Goal: Obtain resource: Download file/media

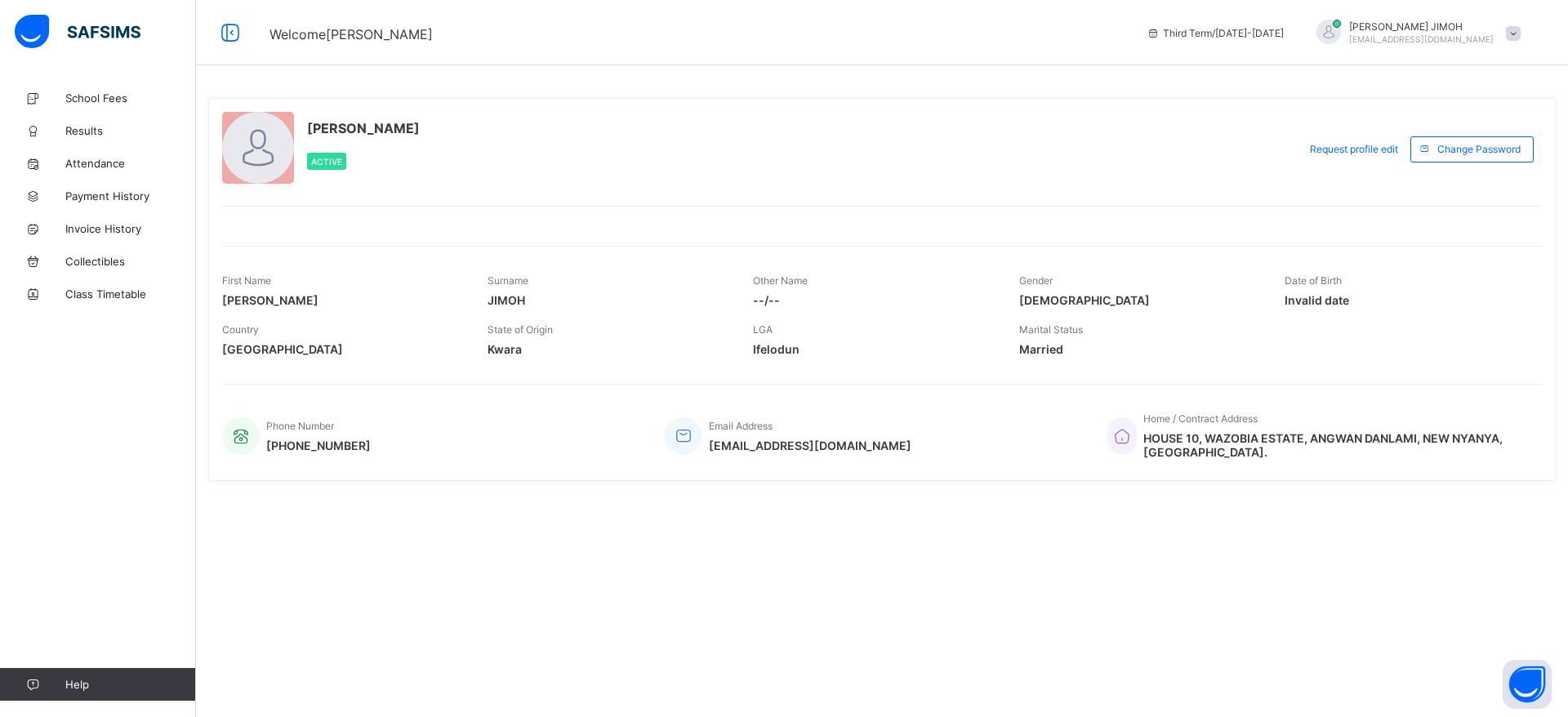
click at [1515, 34] on span at bounding box center [1513, 34] width 15 height 15
click at [1453, 162] on span "Logout" at bounding box center [1468, 161] width 108 height 19
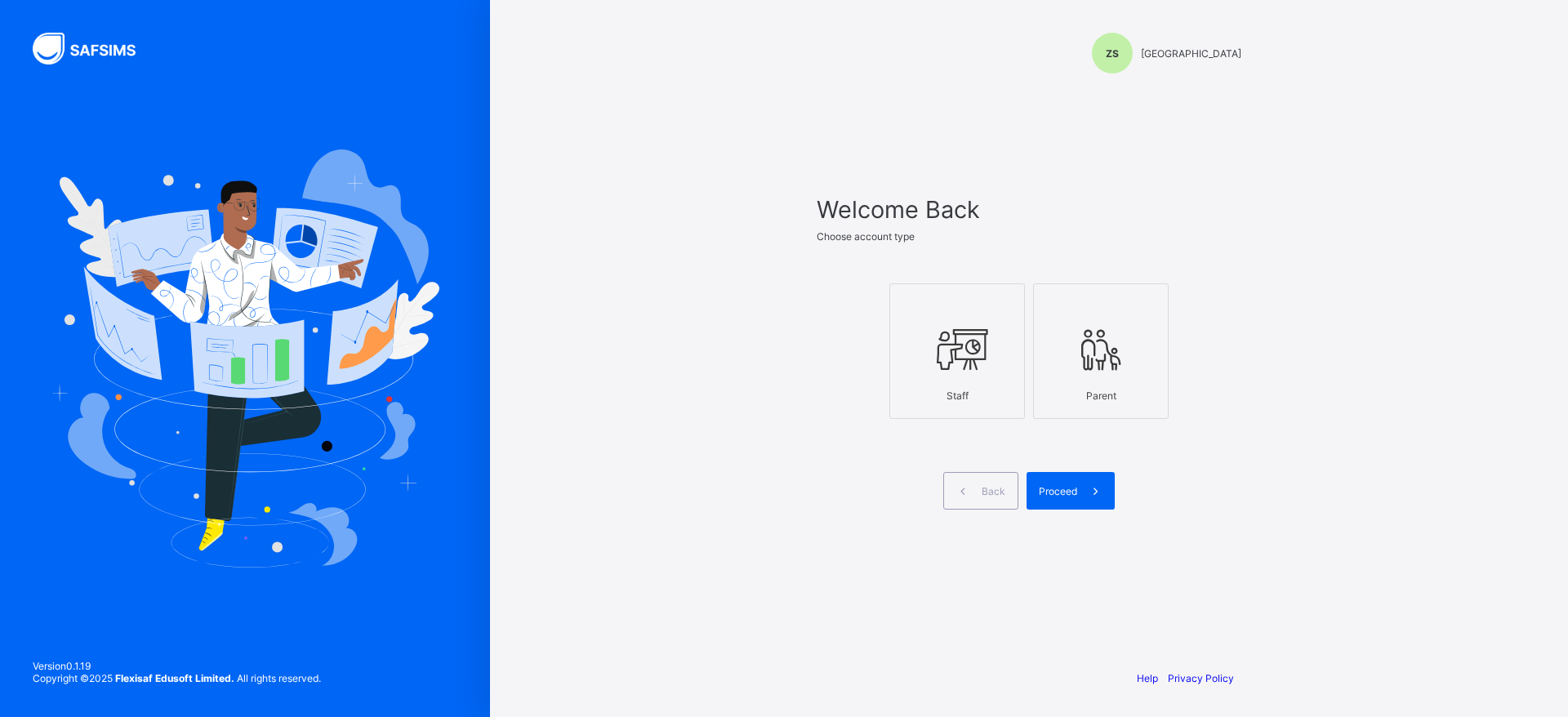
click at [964, 362] on icon at bounding box center [957, 350] width 58 height 49
click at [1074, 500] on div "Proceed" at bounding box center [1070, 490] width 89 height 37
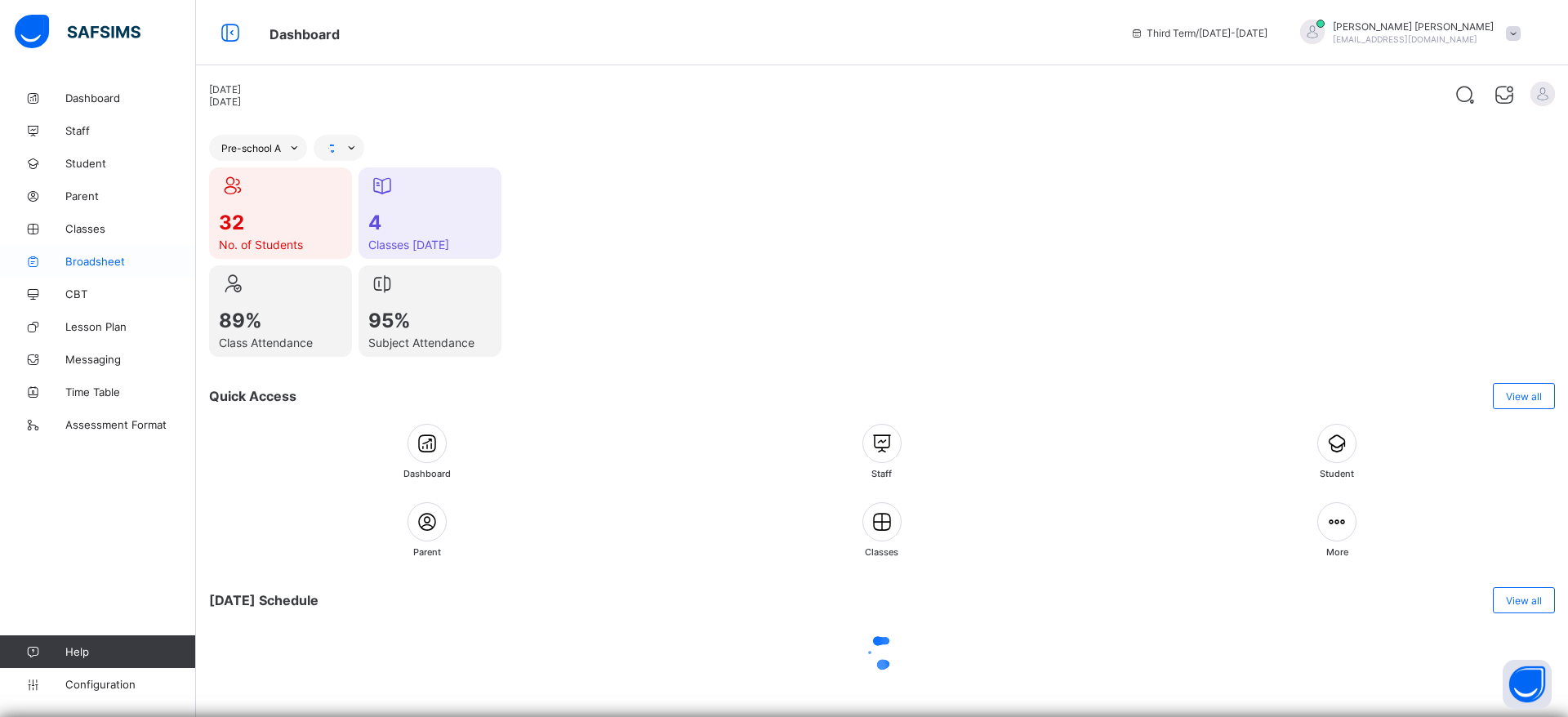
click at [102, 262] on span "Broadsheet" at bounding box center [131, 261] width 131 height 13
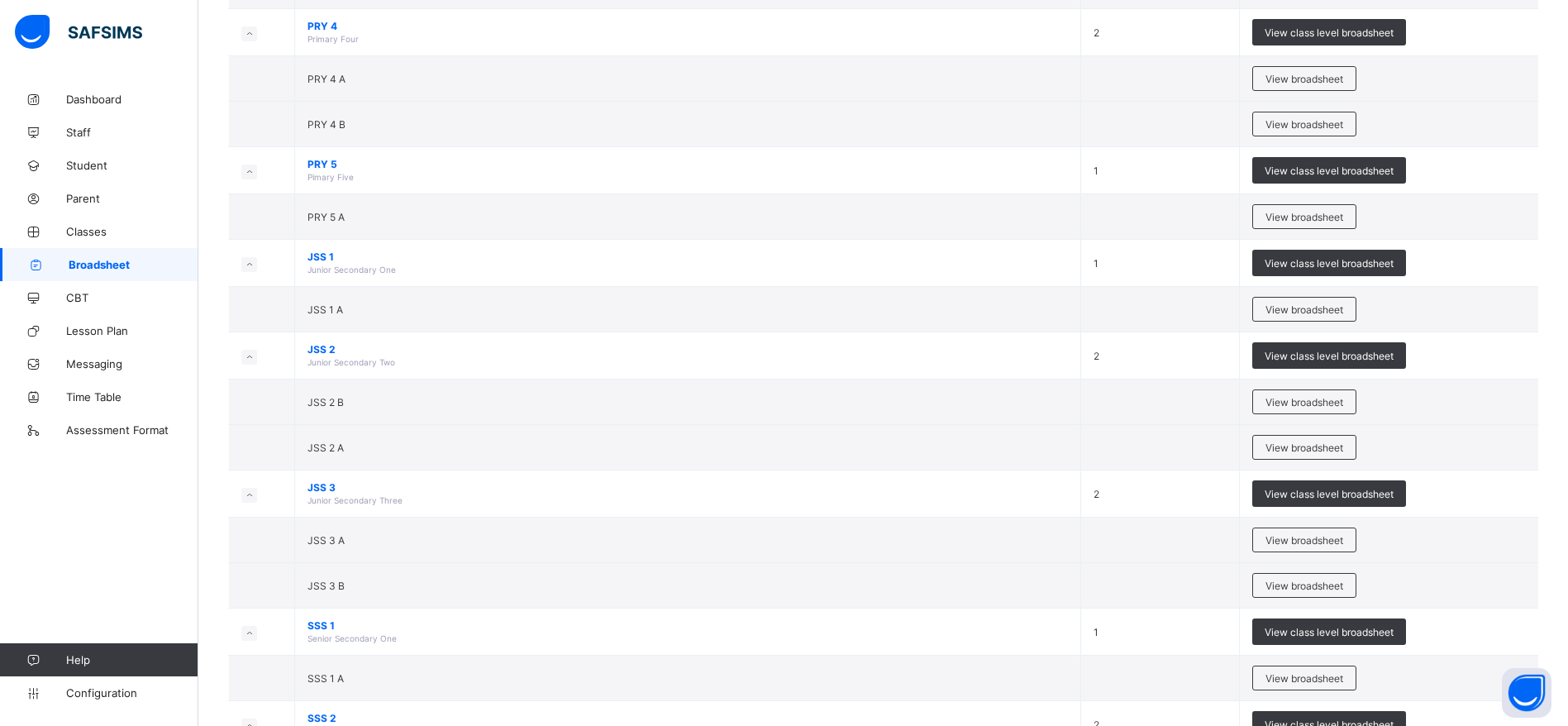
scroll to position [992, 0]
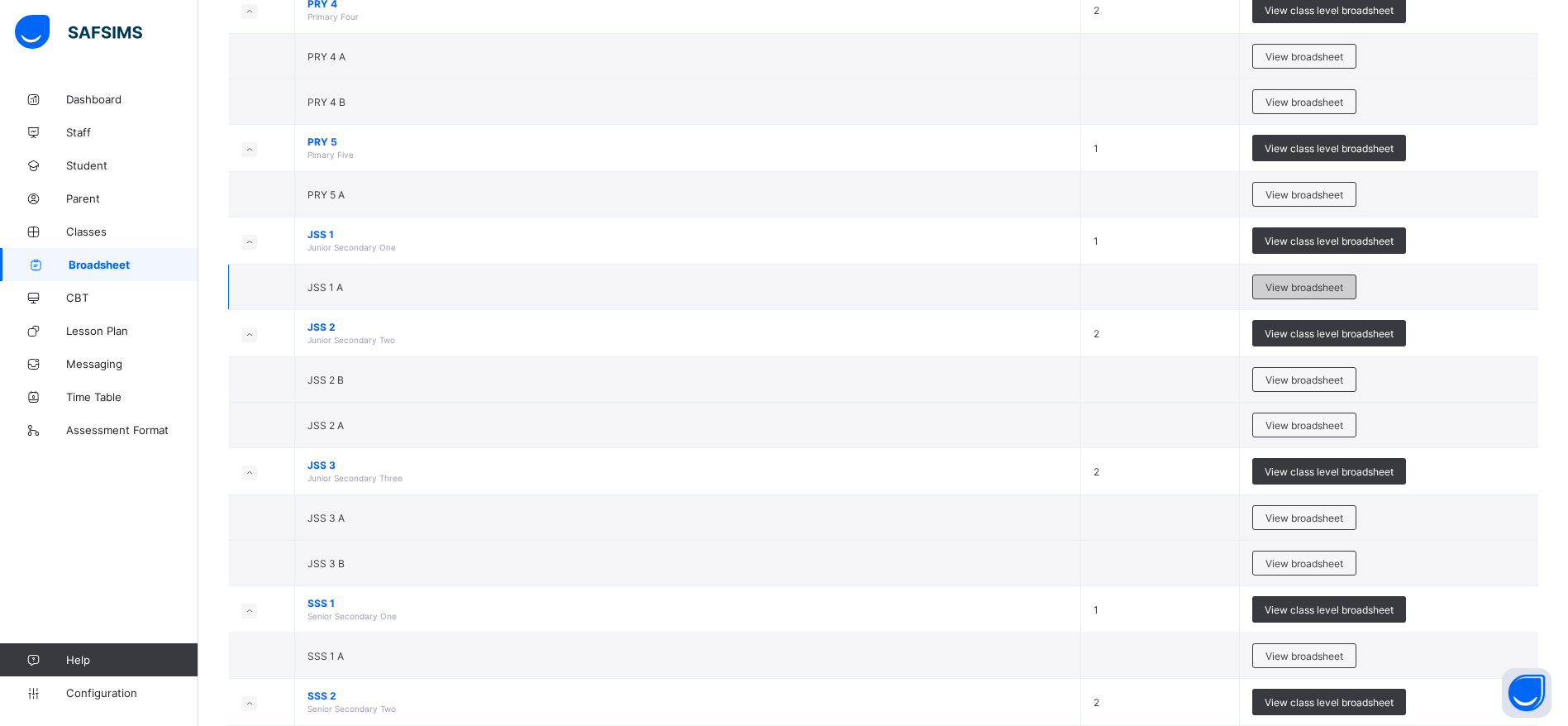
click at [1328, 292] on span "View broadsheet" at bounding box center [1305, 287] width 78 height 12
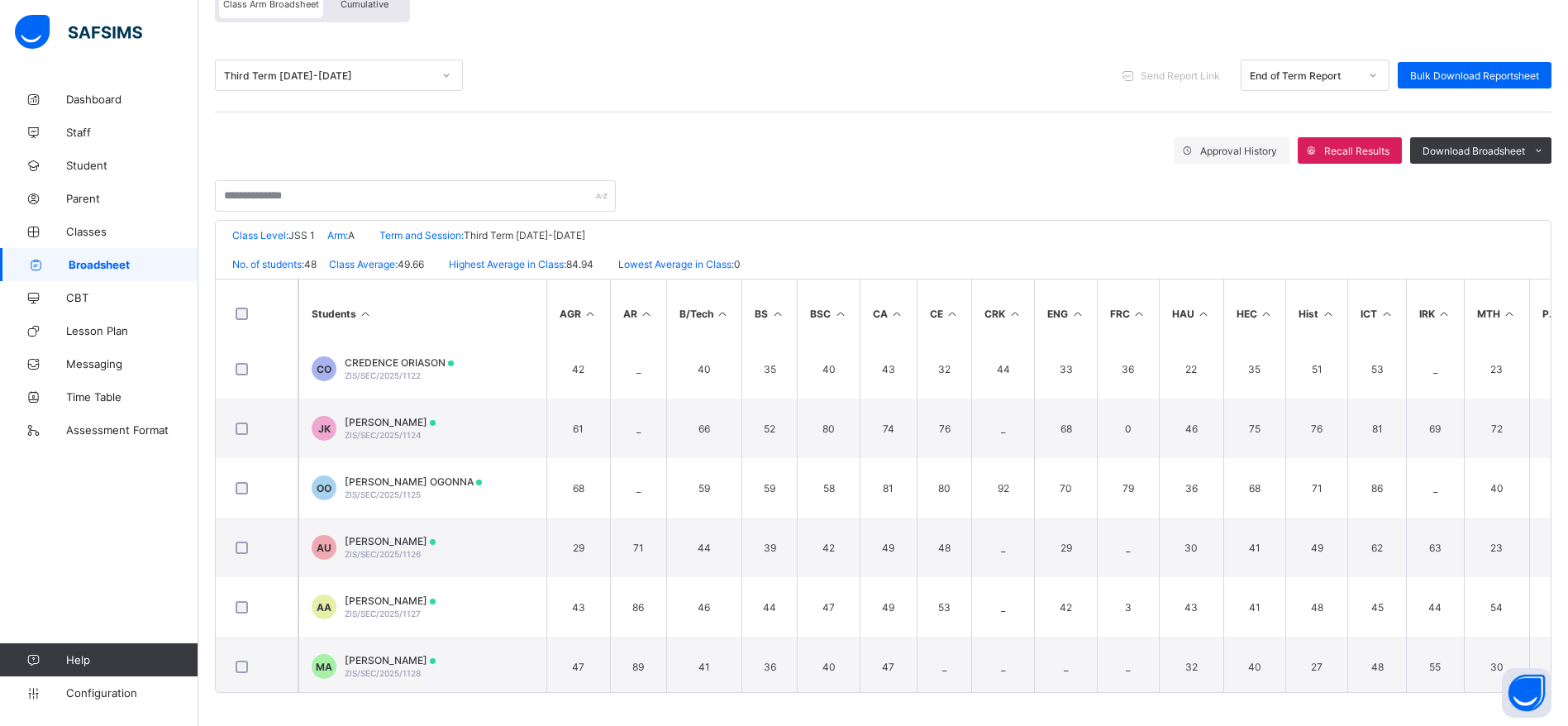
scroll to position [437, 0]
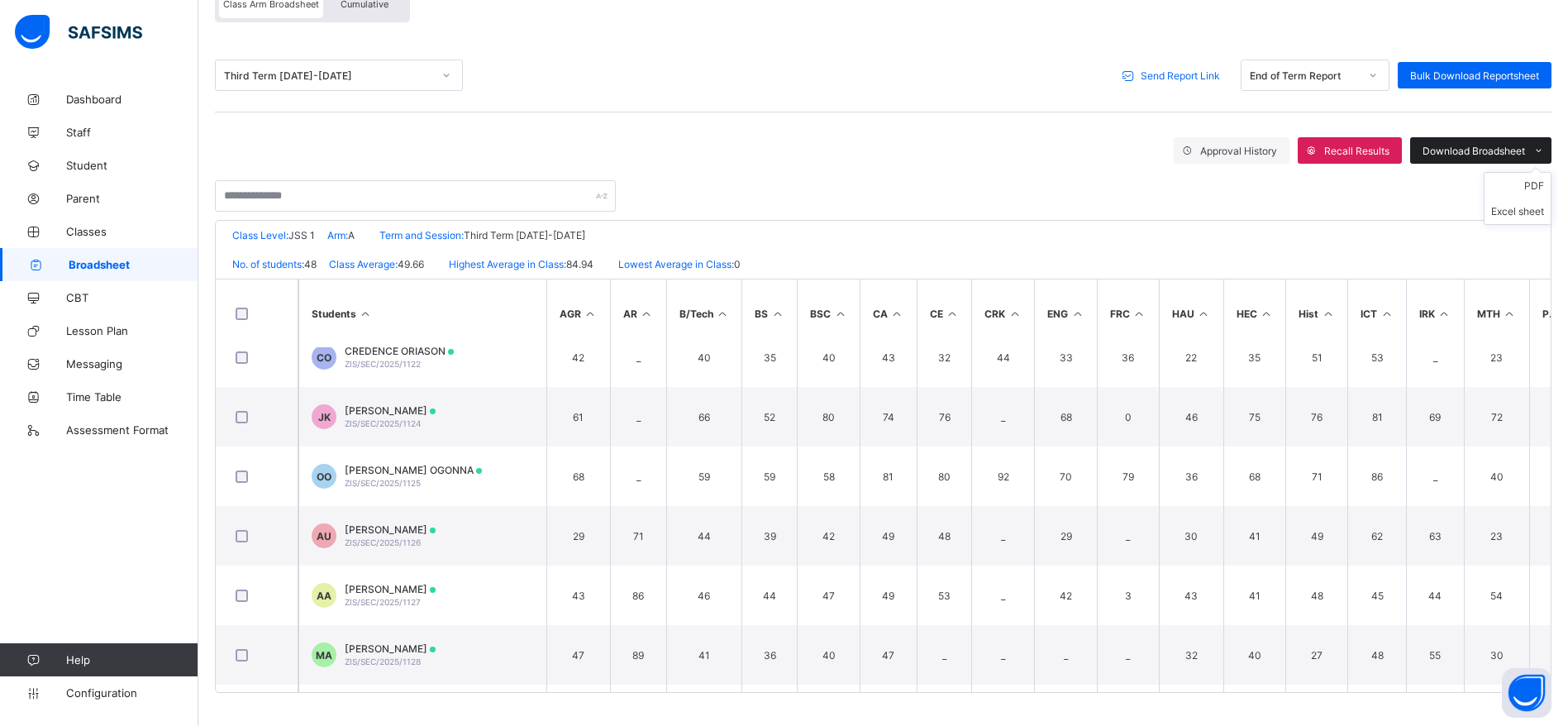
click at [1525, 153] on span "Download Broadsheet" at bounding box center [1474, 150] width 103 height 12
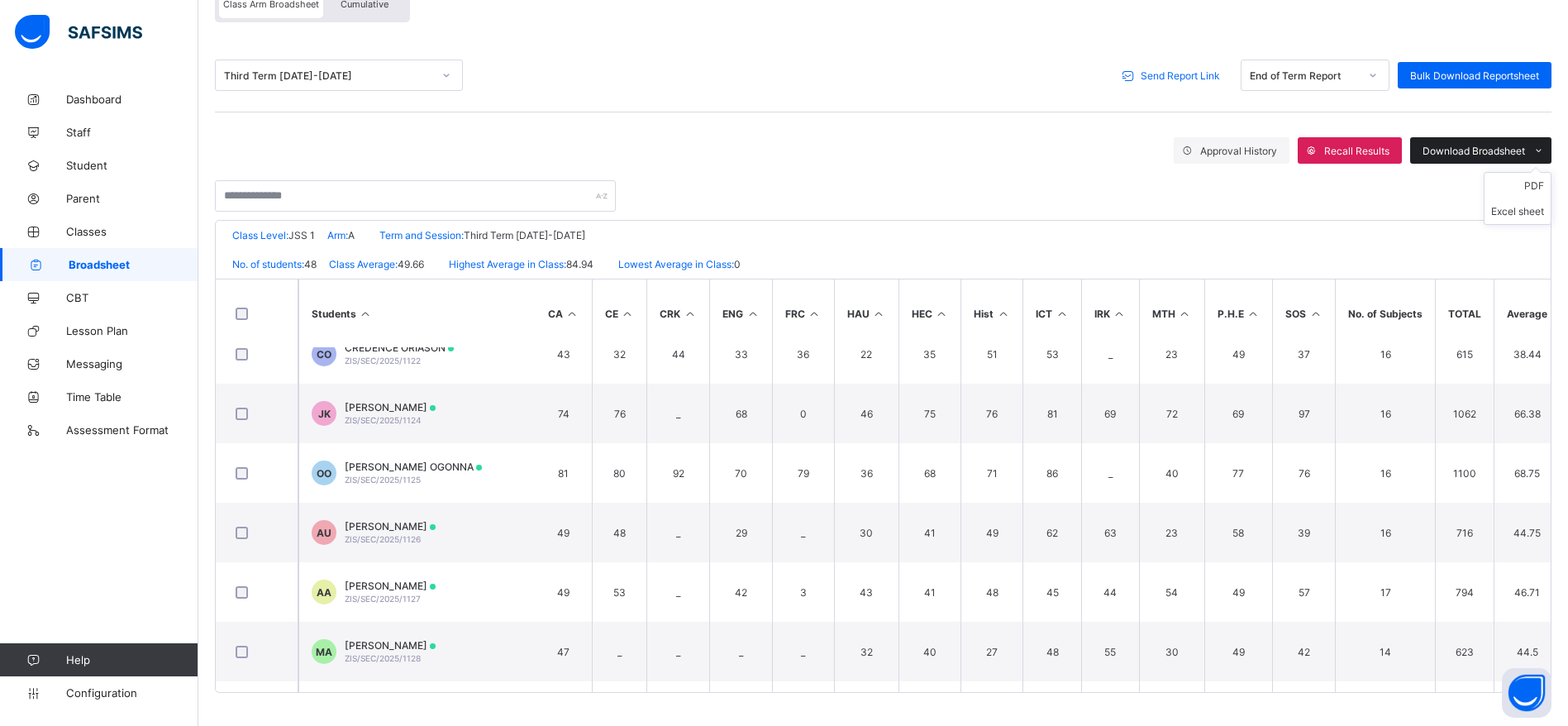
scroll to position [440, 453]
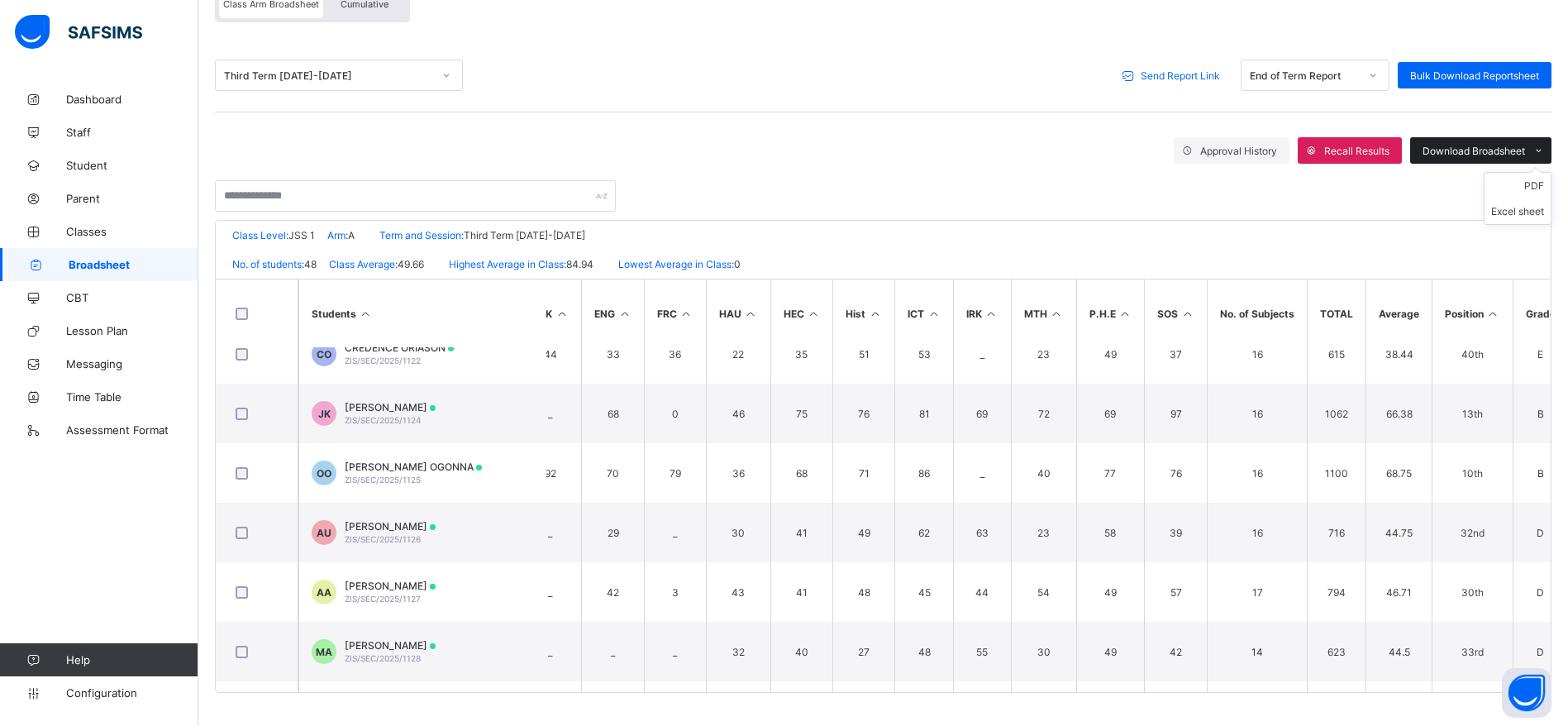
click at [1513, 150] on span "Download Broadsheet" at bounding box center [1474, 150] width 103 height 12
click at [1550, 183] on li "PDF" at bounding box center [1518, 186] width 67 height 26
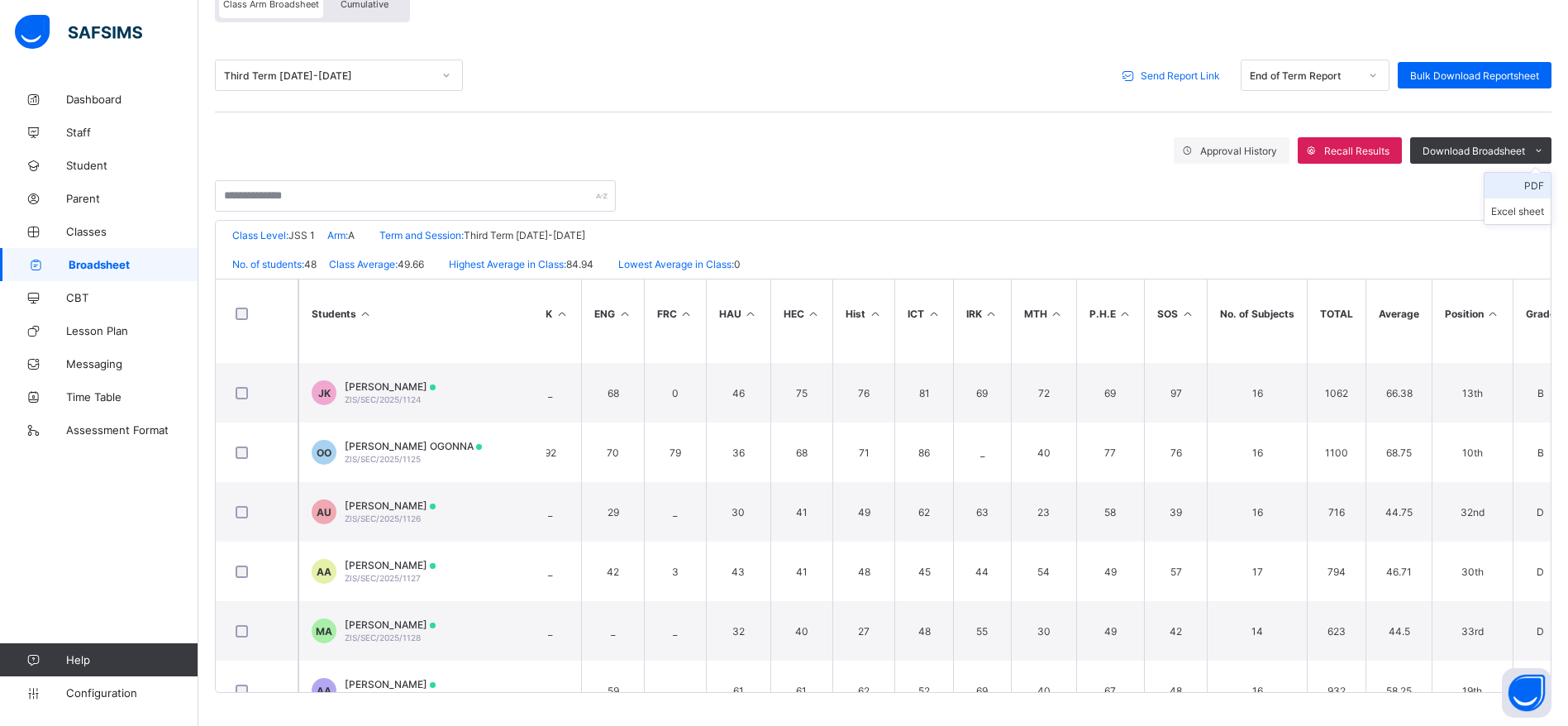
scroll to position [465, 453]
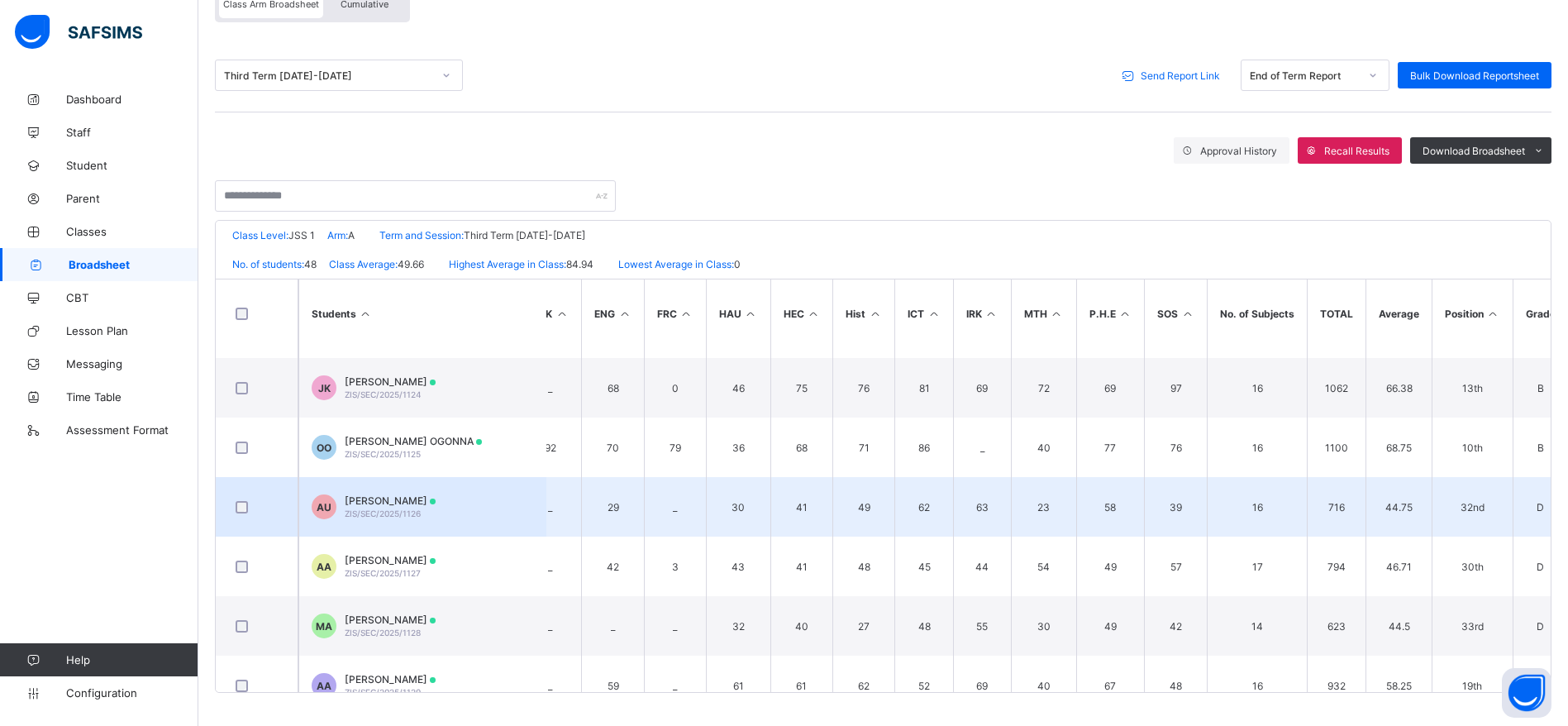
click at [424, 516] on td "AU AISHA USMAN ZIS/SEC/2025/1126" at bounding box center [423, 507] width 248 height 59
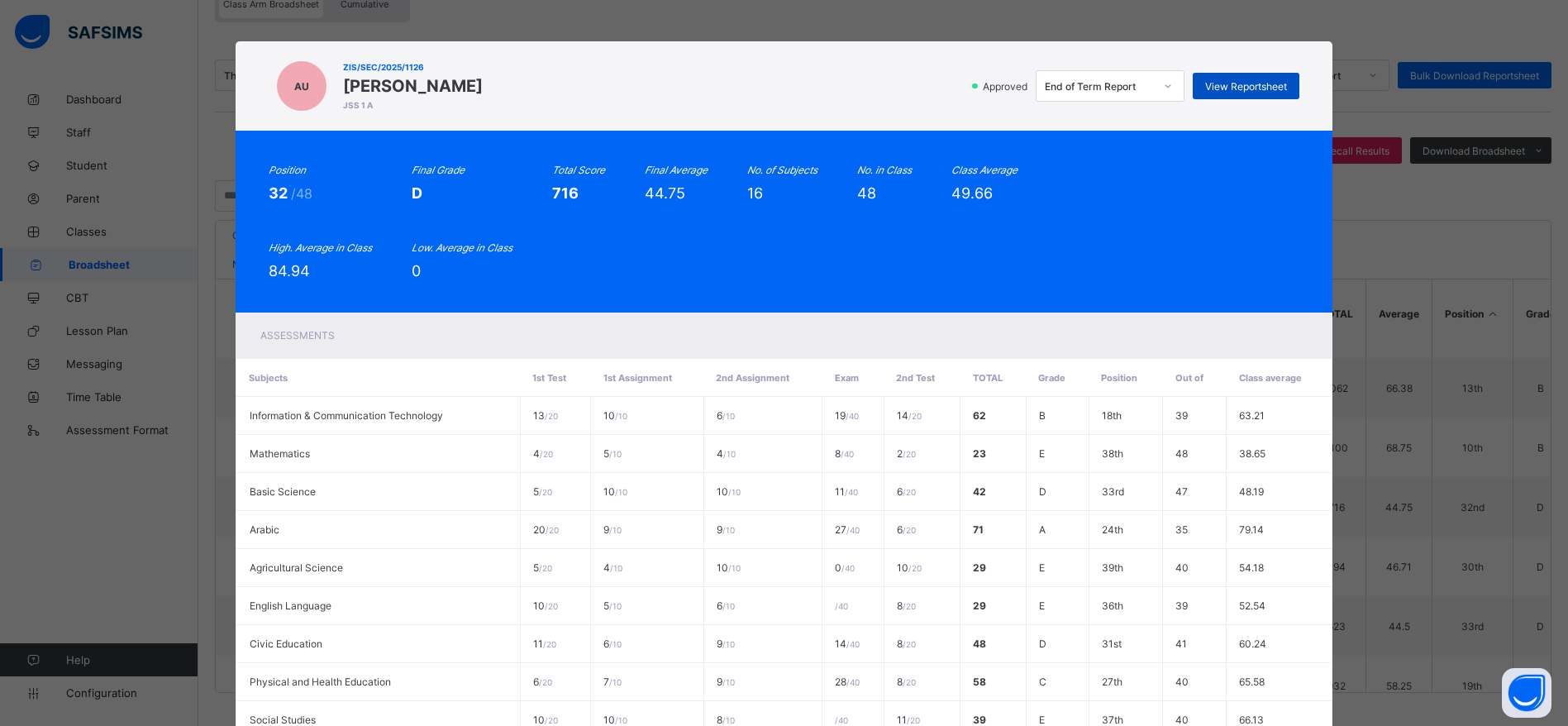
click at [1239, 86] on span "View Reportsheet" at bounding box center [1246, 86] width 82 height 12
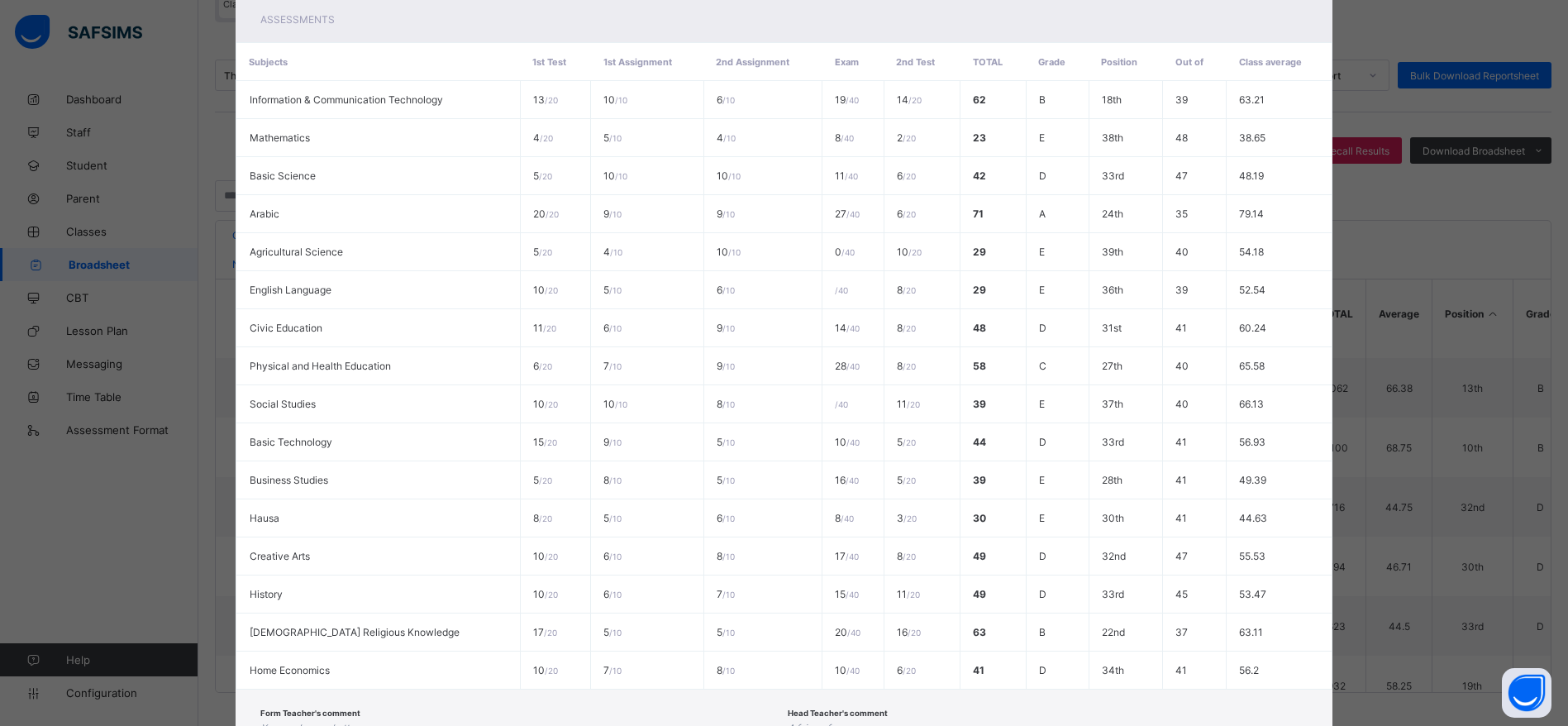
scroll to position [441, 0]
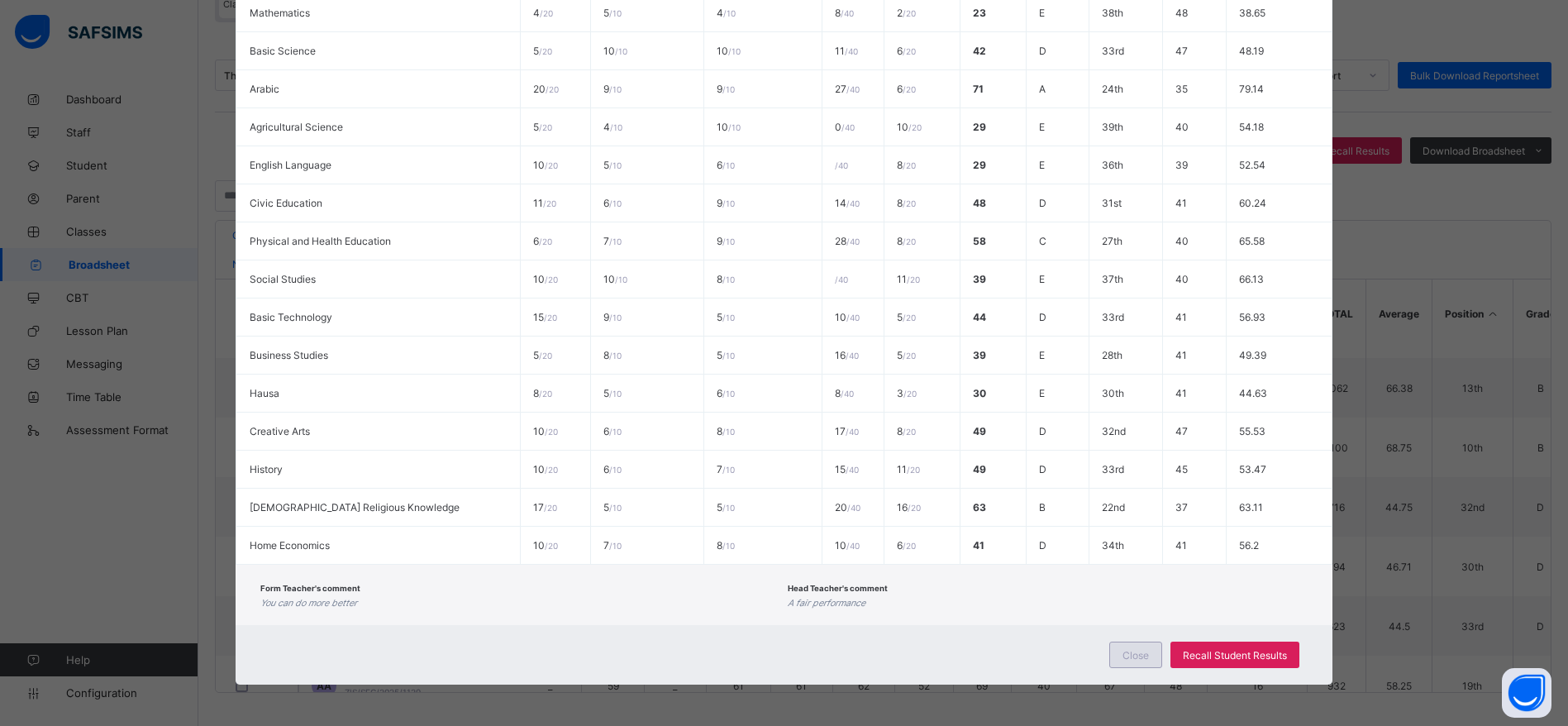
click at [1132, 660] on span "Close" at bounding box center [1135, 655] width 27 height 12
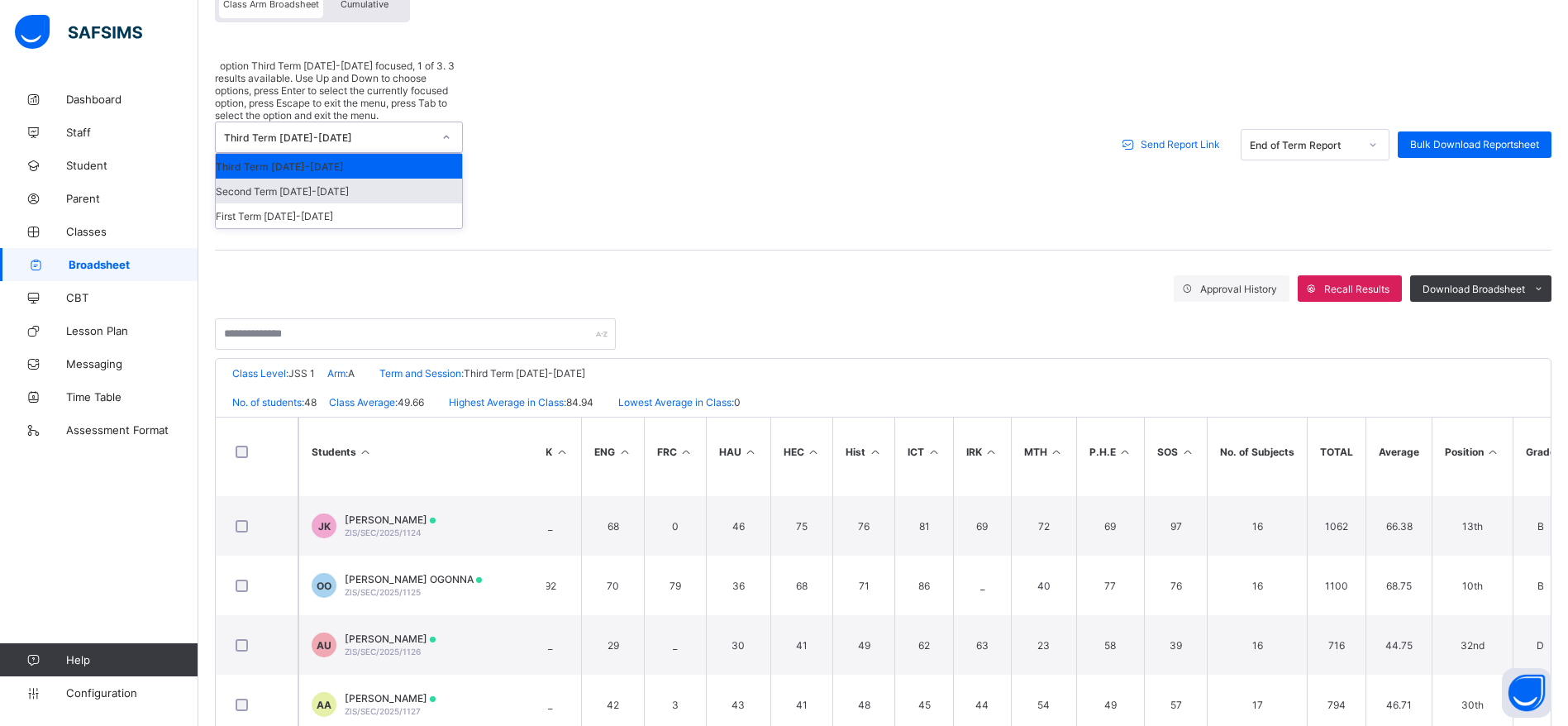
click at [361, 178] on div "Second Term 2024-2025" at bounding box center [338, 191] width 246 height 25
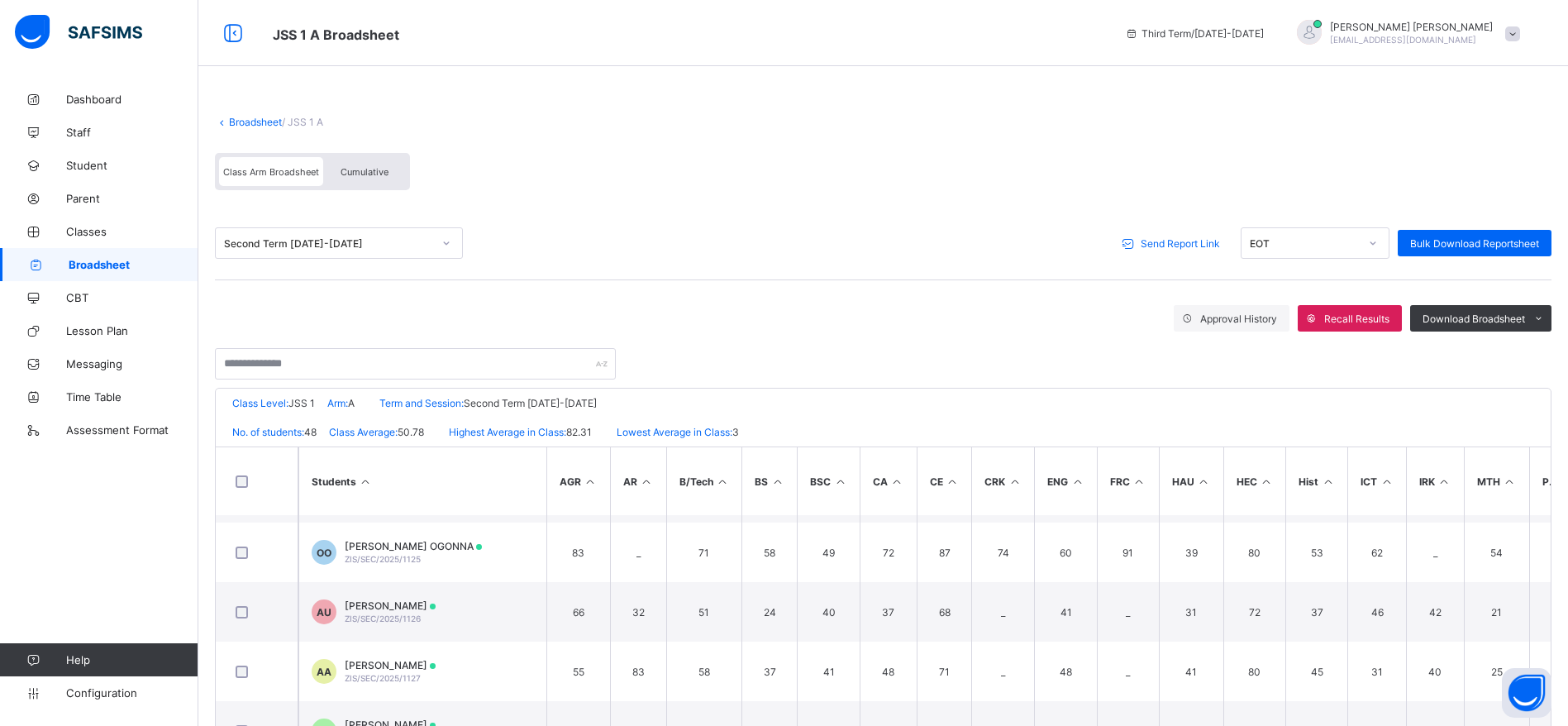
scroll to position [535, 0]
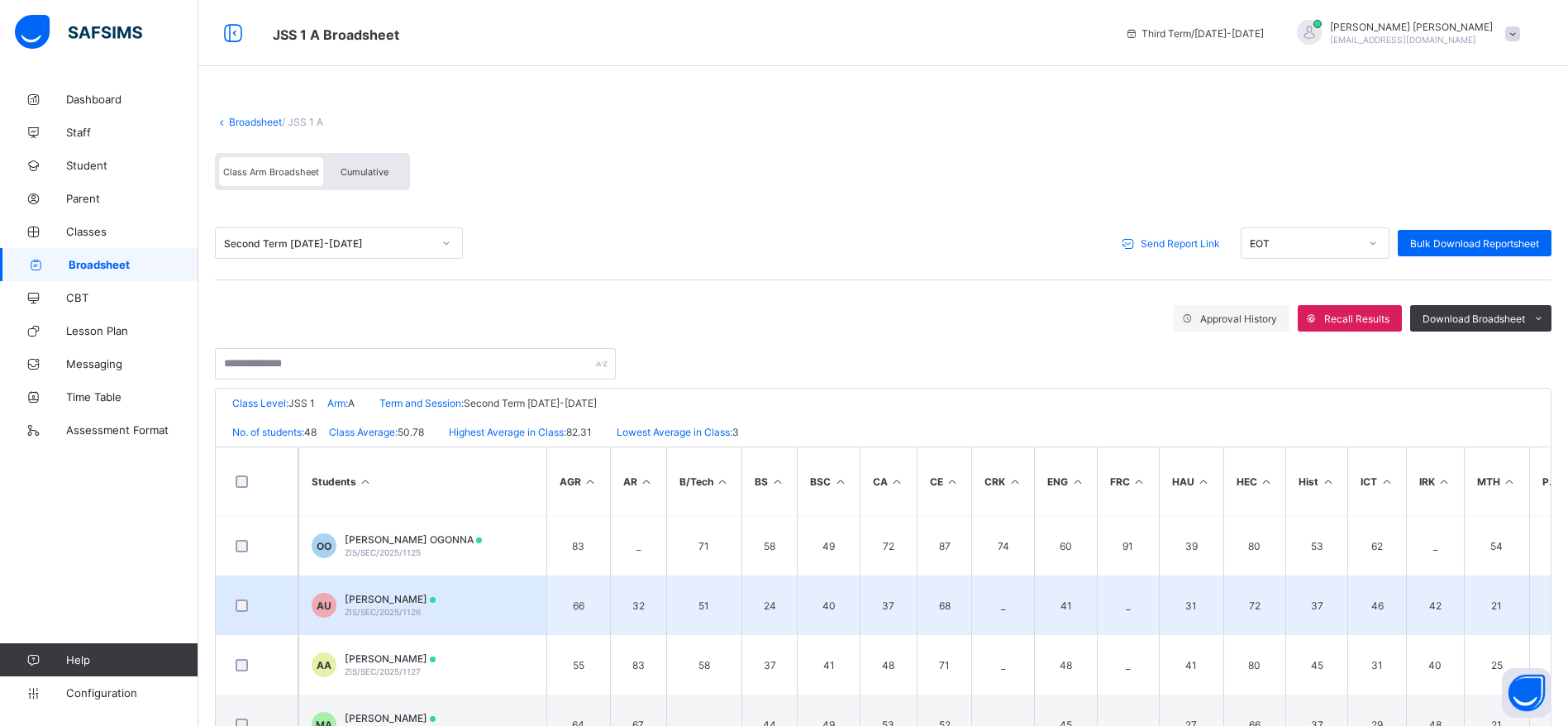
click at [464, 611] on td "AU AISHA USMAN ZIS/SEC/2025/1126" at bounding box center [423, 605] width 248 height 59
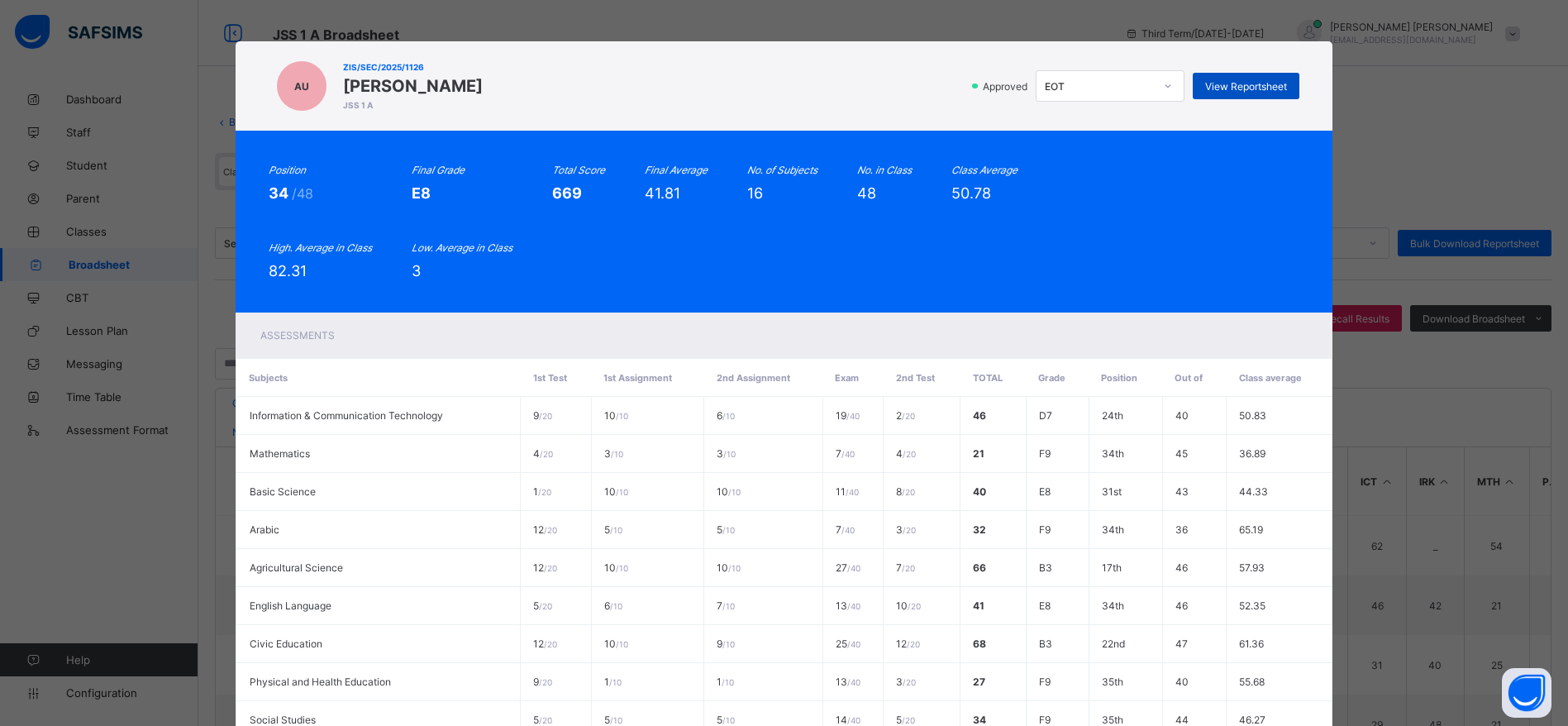
click at [1268, 73] on div "View Reportsheet" at bounding box center [1245, 86] width 106 height 27
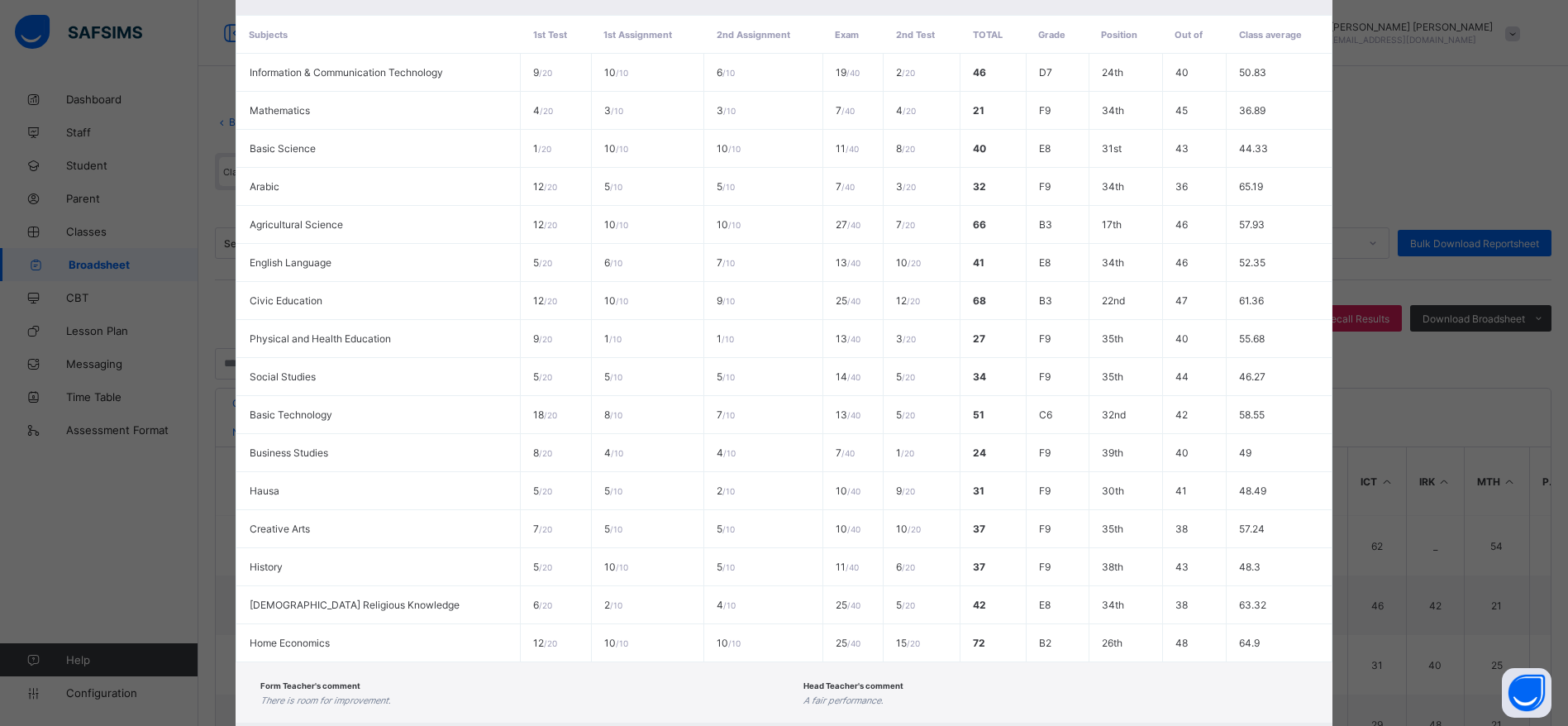
scroll to position [441, 0]
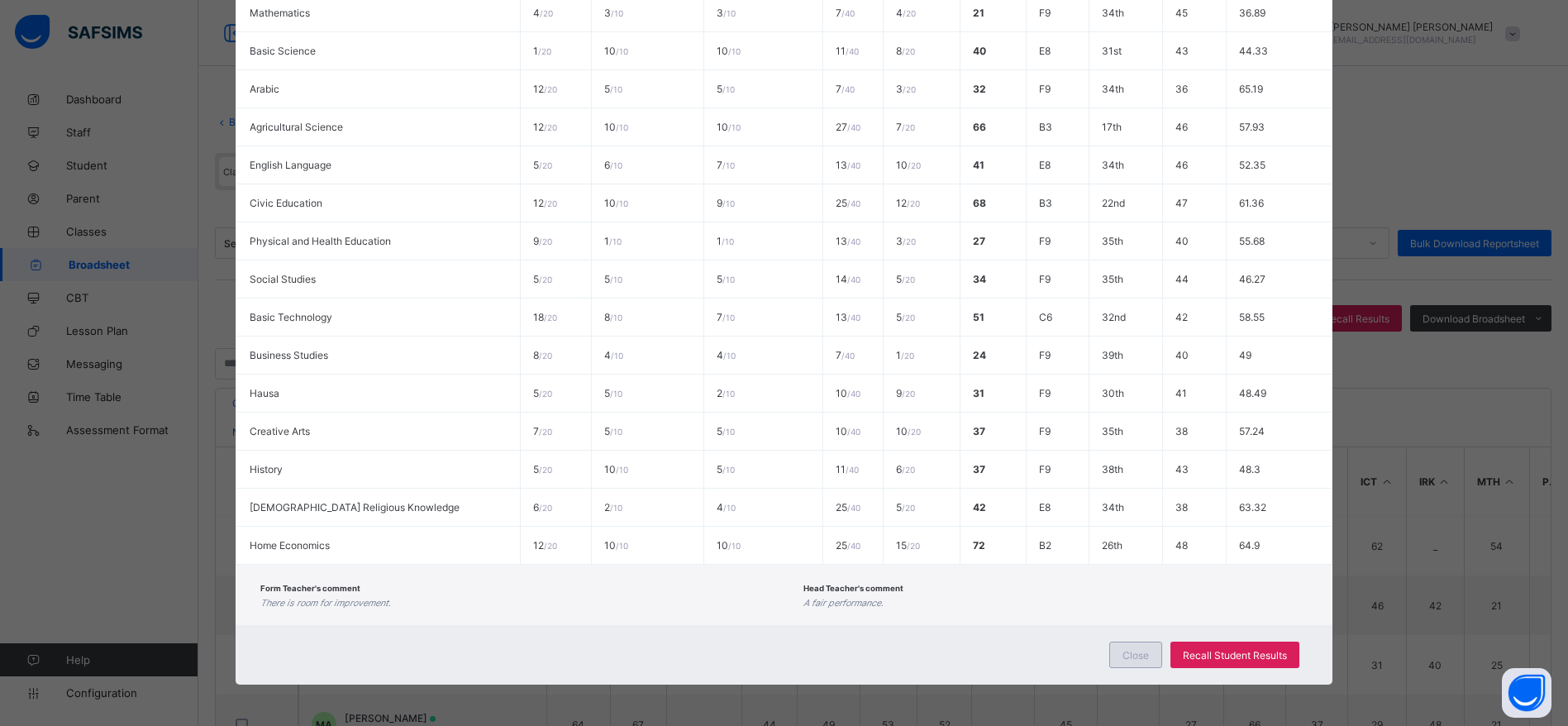
click at [1141, 655] on span "Close" at bounding box center [1135, 655] width 27 height 12
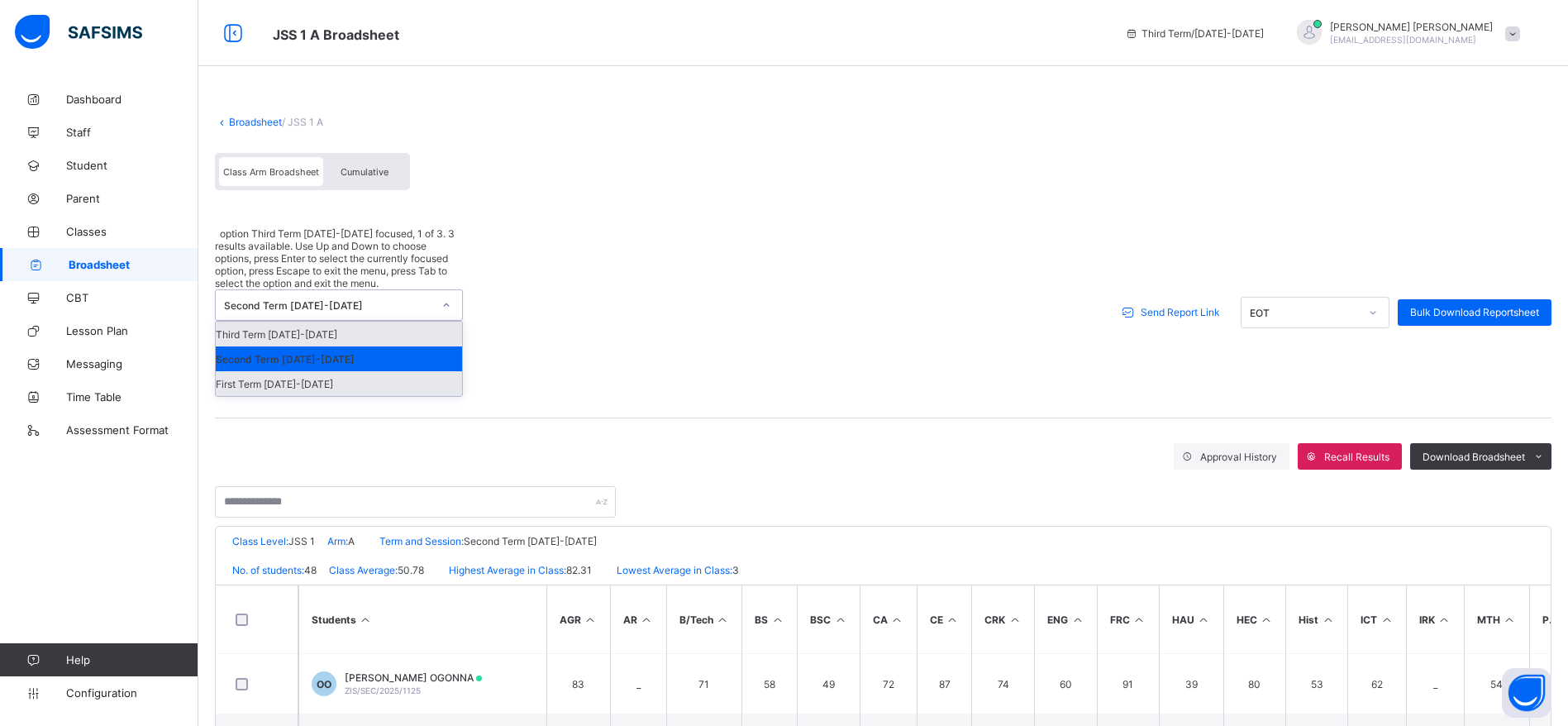
click at [355, 371] on div "First Term 2024-2025" at bounding box center [338, 383] width 246 height 25
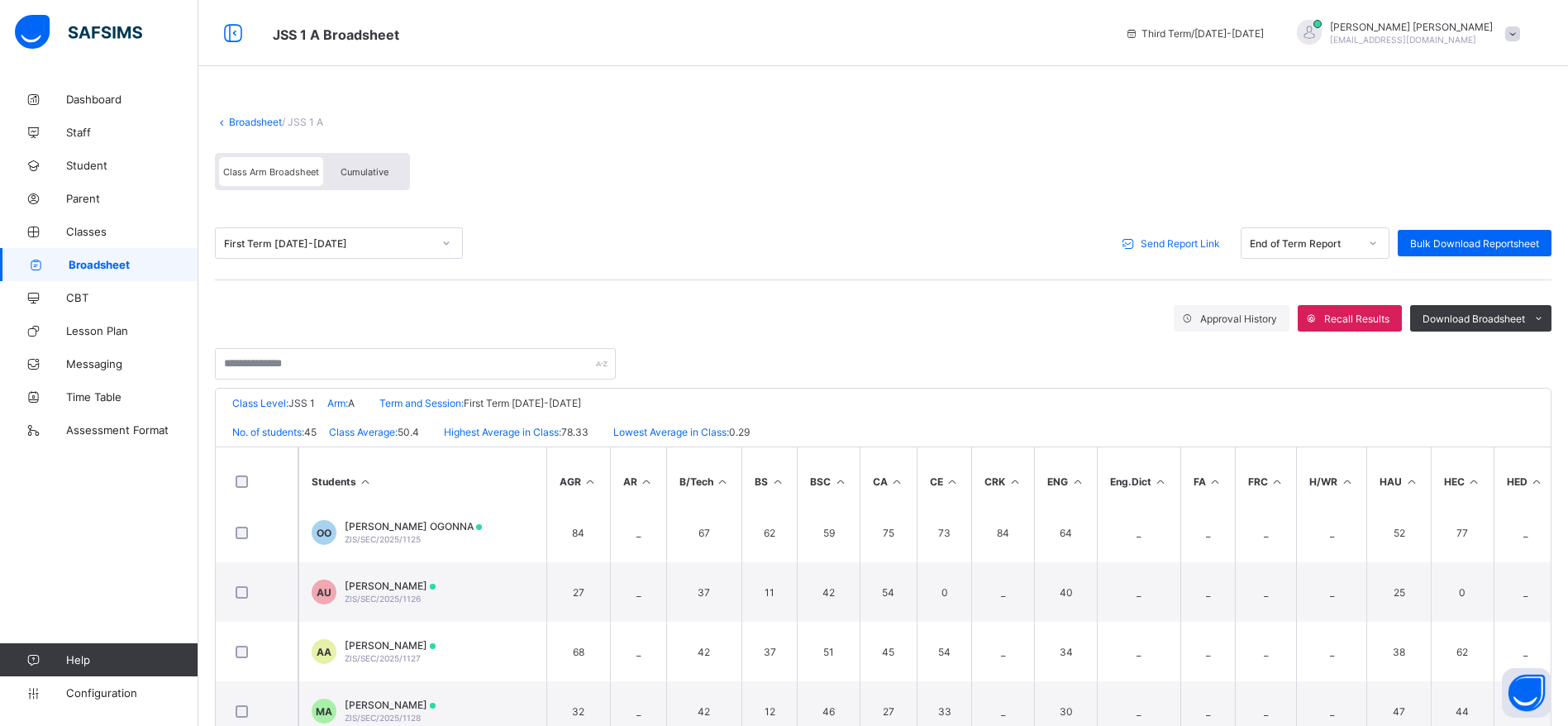
scroll to position [550, 0]
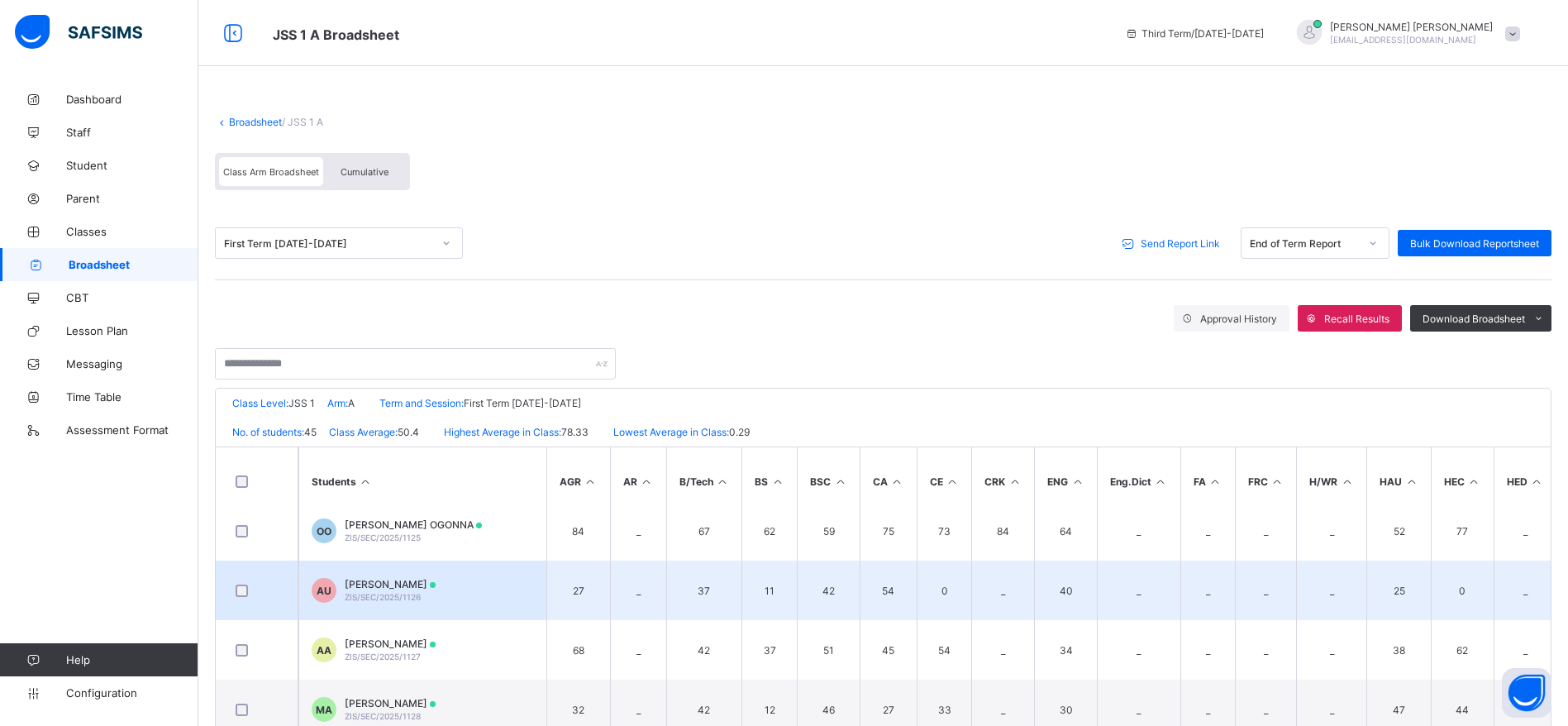
click at [413, 592] on span "ZIS/SEC/2025/1126" at bounding box center [383, 597] width 76 height 10
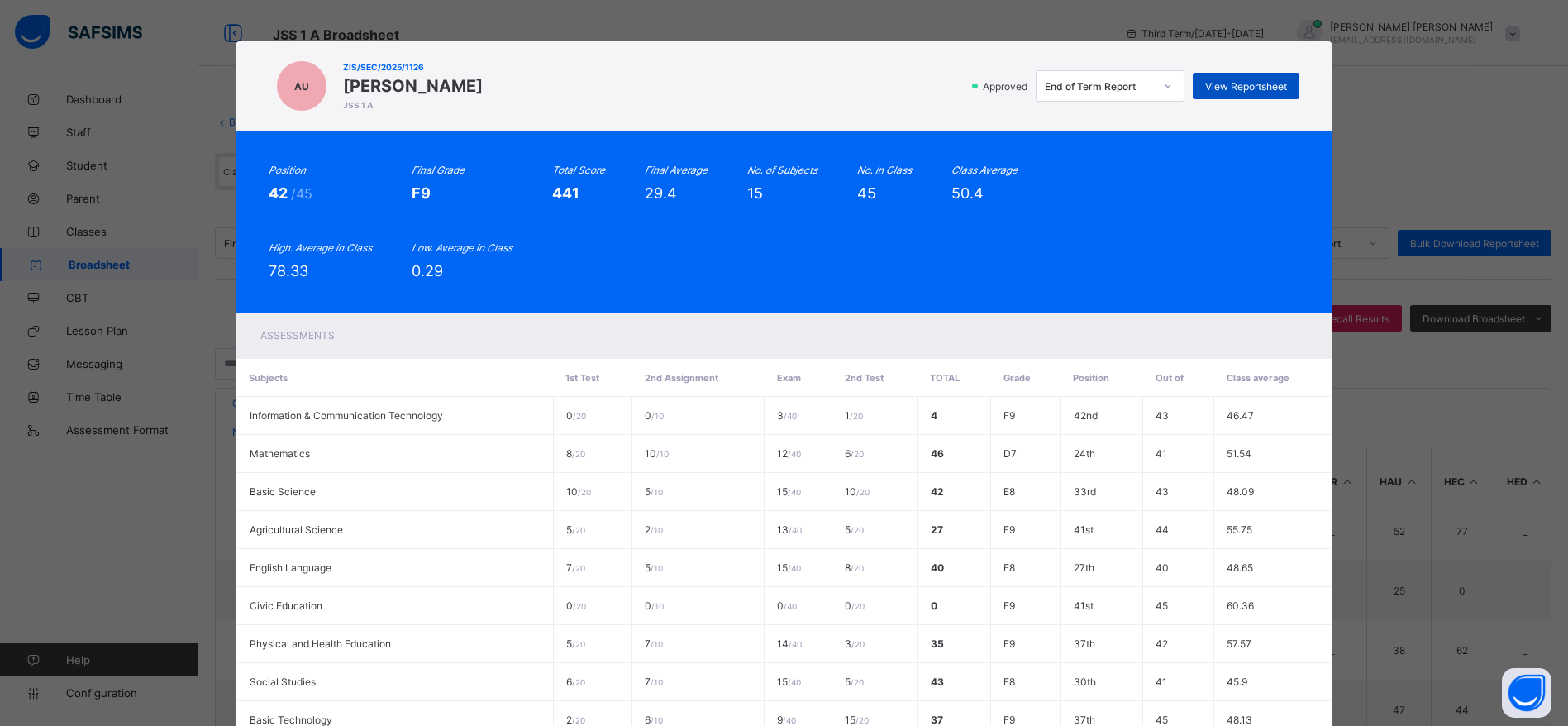
click at [1238, 90] on span "View Reportsheet" at bounding box center [1246, 86] width 82 height 12
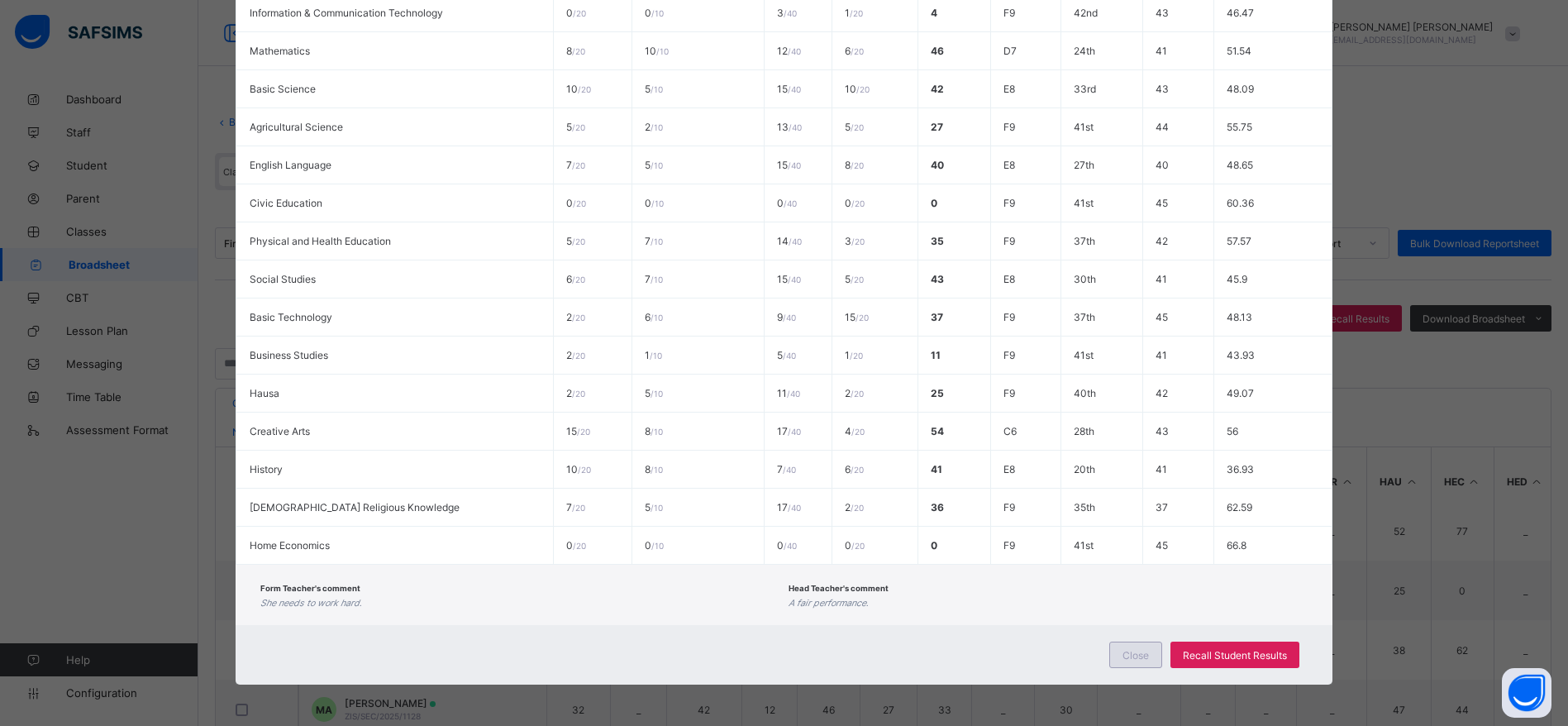
click at [1134, 659] on span "Close" at bounding box center [1135, 655] width 27 height 12
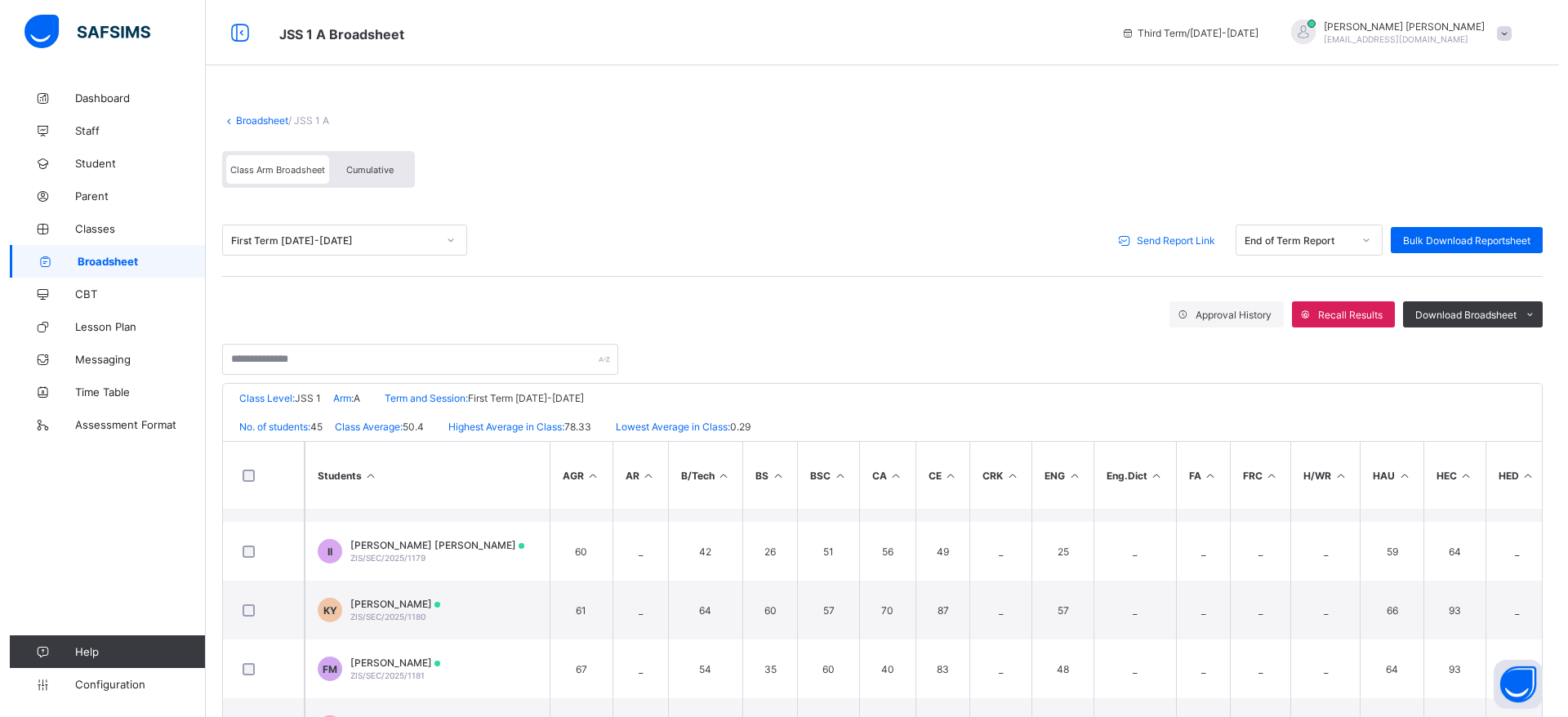
scroll to position [2312, 0]
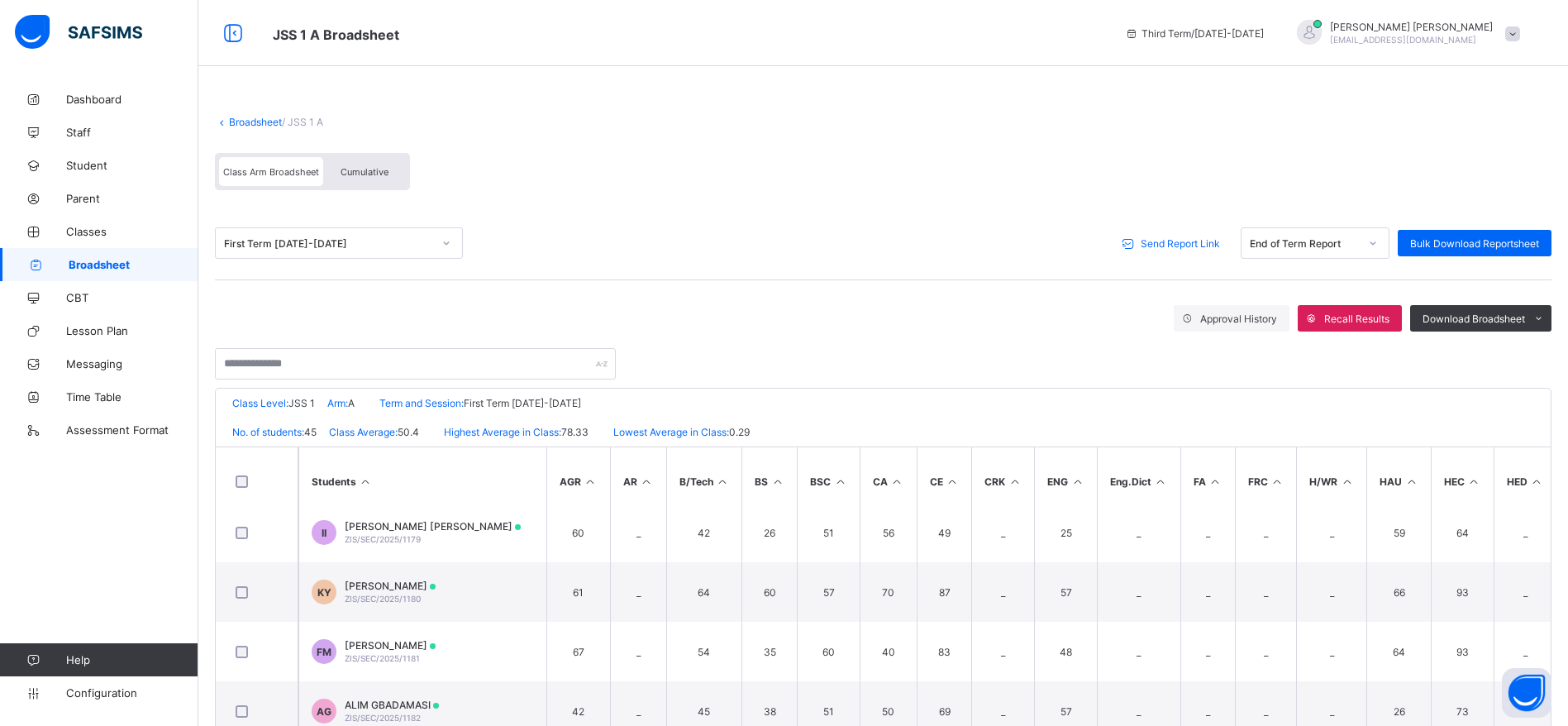
click at [1528, 29] on div "MOHAMMED IDRIS ahmednasirahmed1@gmail.com" at bounding box center [1404, 33] width 248 height 28
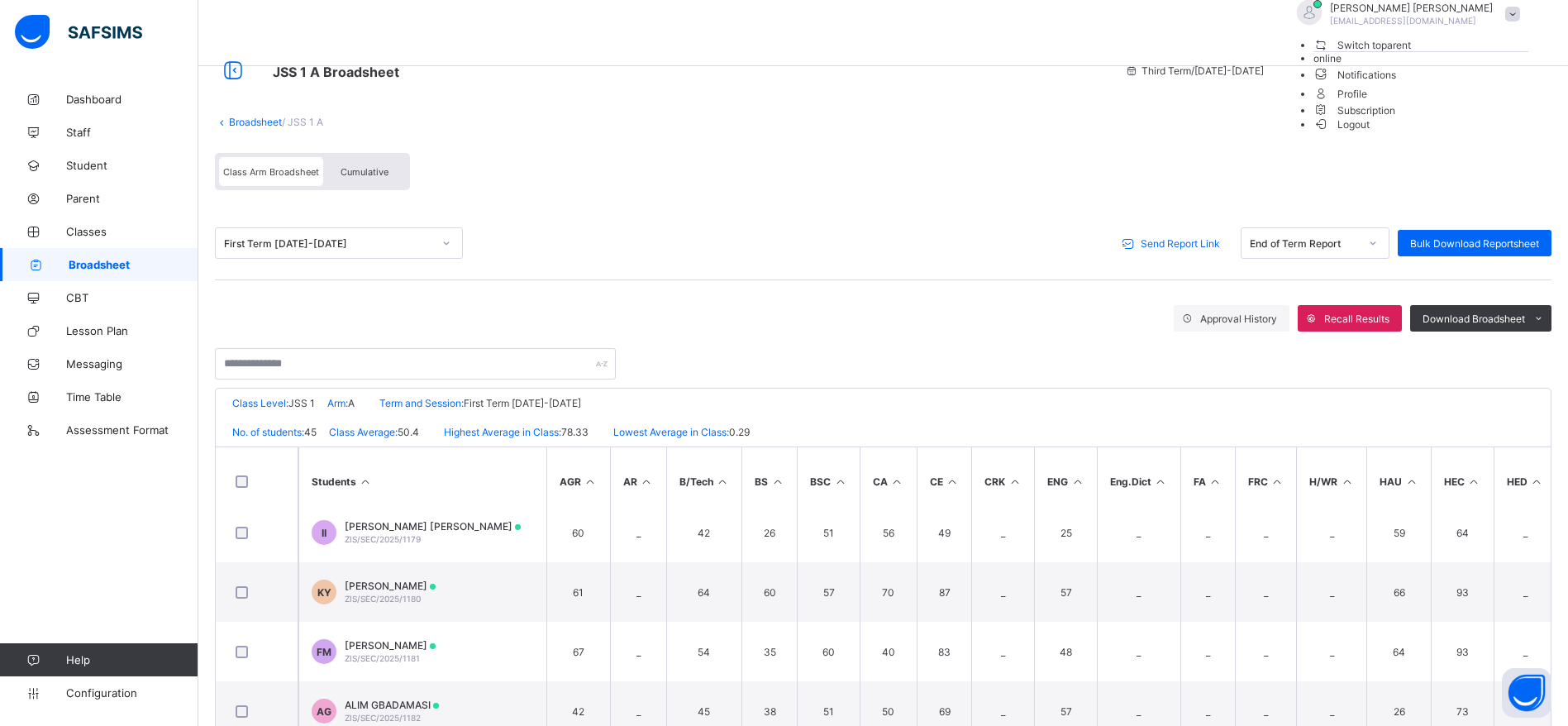
click at [1370, 133] on span "Logout" at bounding box center [1342, 124] width 57 height 18
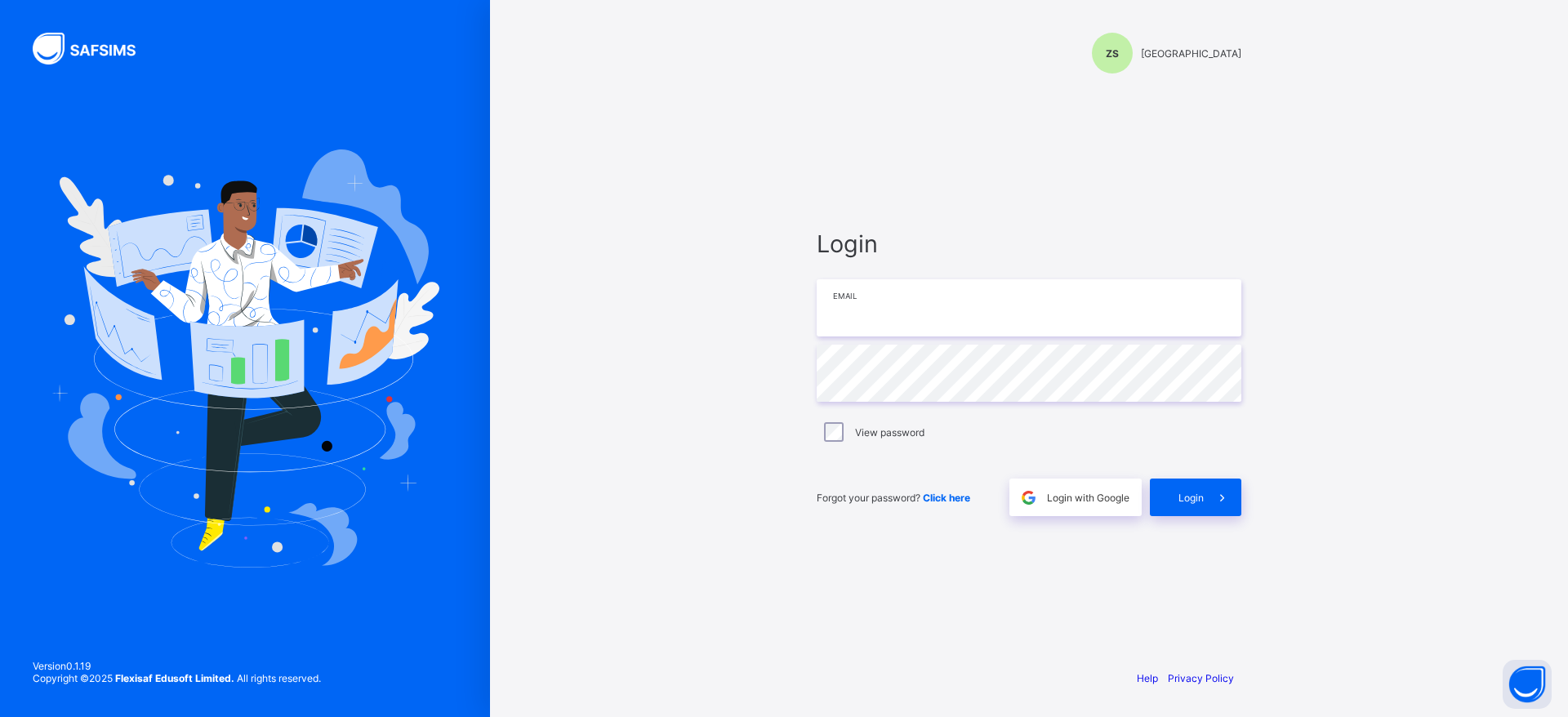
type input "**********"
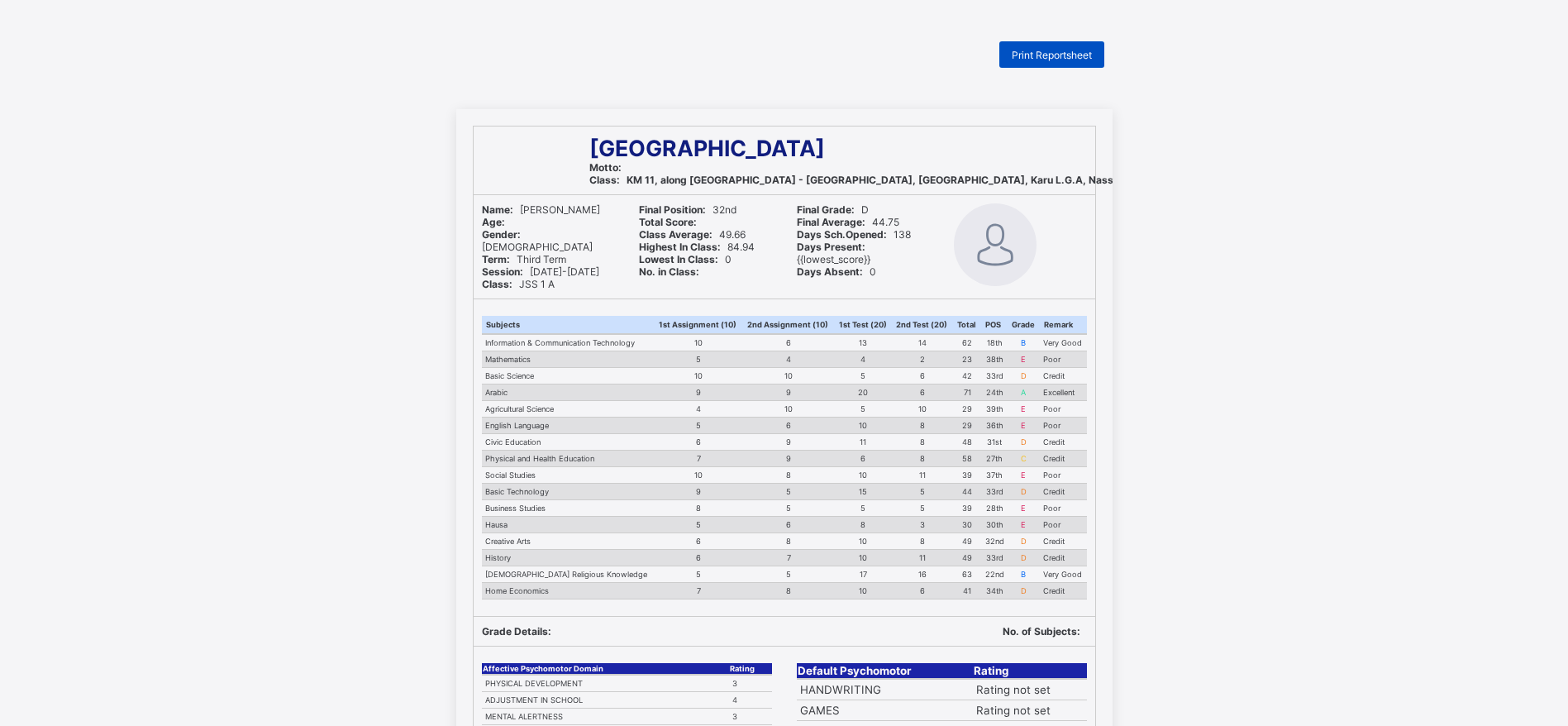
click at [1077, 43] on div "Print Reportsheet" at bounding box center [1052, 55] width 105 height 27
click at [1072, 50] on span "Print Reportsheet" at bounding box center [1051, 55] width 80 height 12
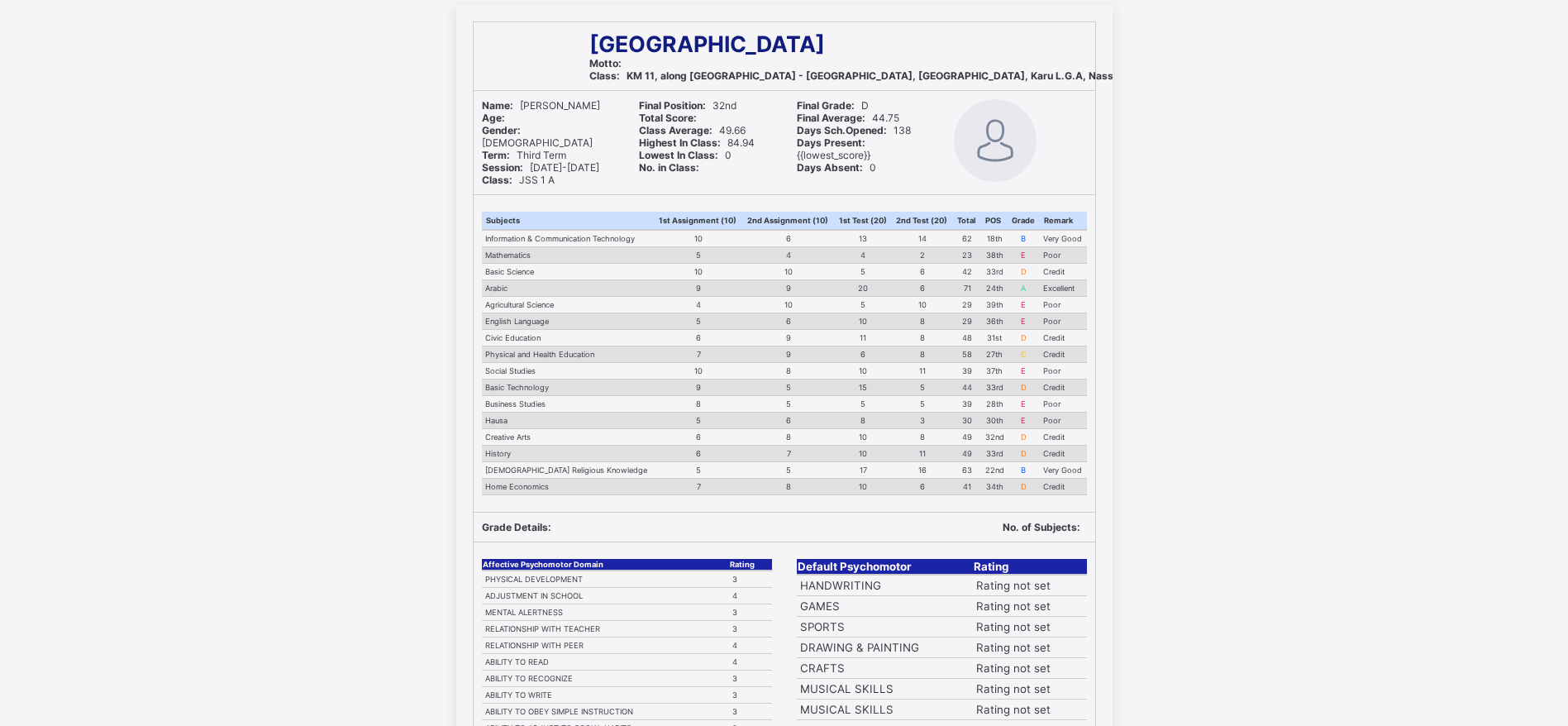
scroll to position [129, 0]
